Goal: Transaction & Acquisition: Obtain resource

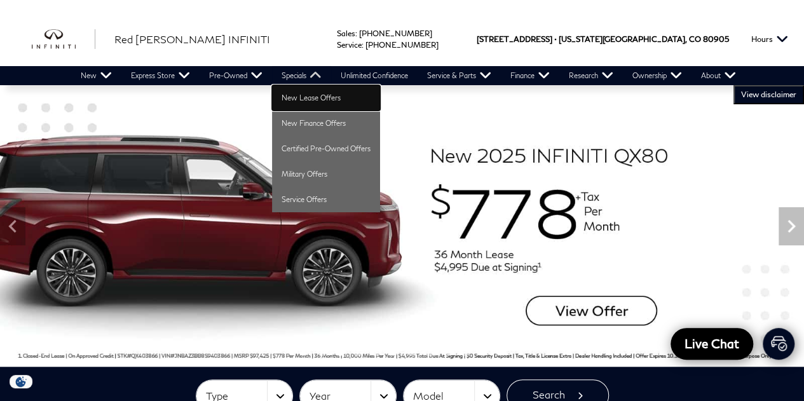
click at [330, 86] on link "New Lease Offers" at bounding box center [326, 97] width 108 height 25
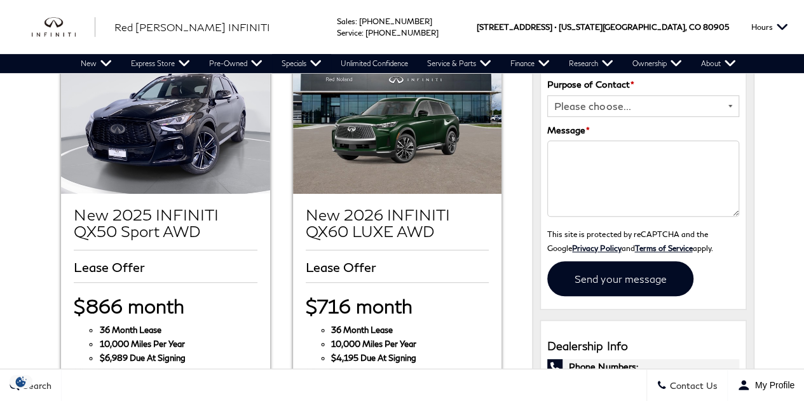
scroll to position [328, 0]
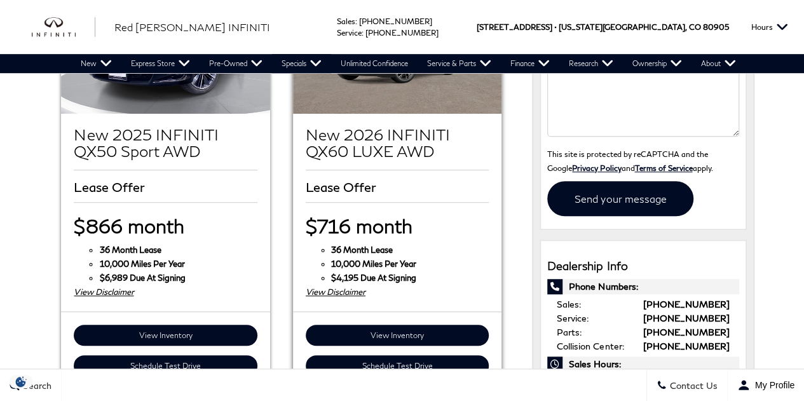
click at [339, 285] on div "View Disclaimer" at bounding box center [397, 292] width 183 height 14
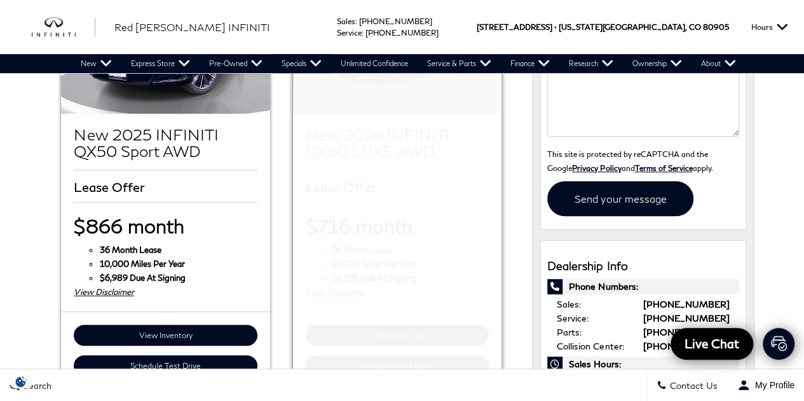
scroll to position [144, 0]
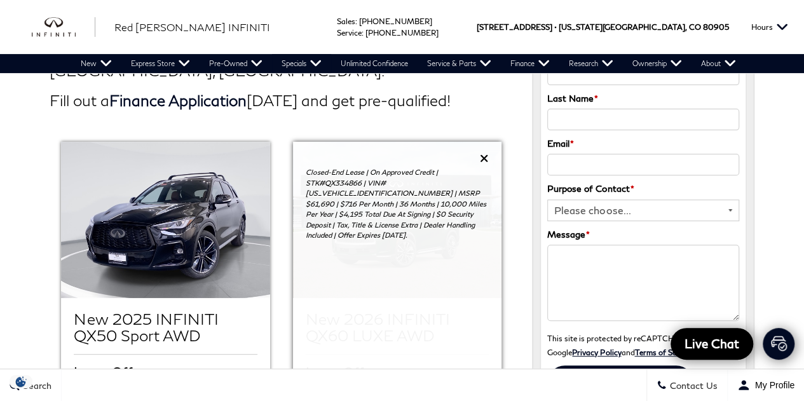
click at [486, 153] on icon at bounding box center [484, 158] width 9 height 11
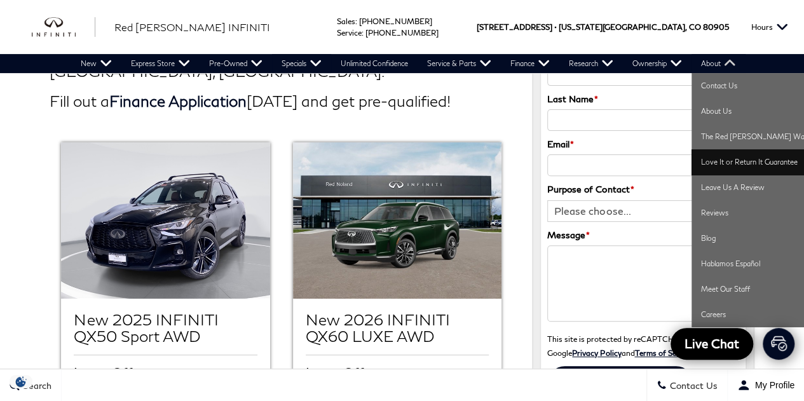
scroll to position [158, 0]
